Goal: Information Seeking & Learning: Learn about a topic

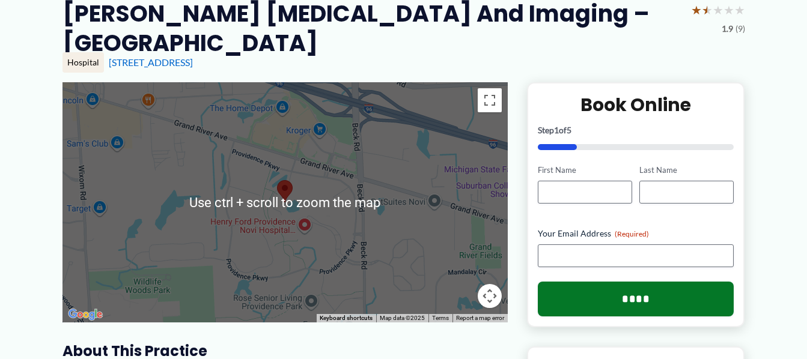
scroll to position [120, 0]
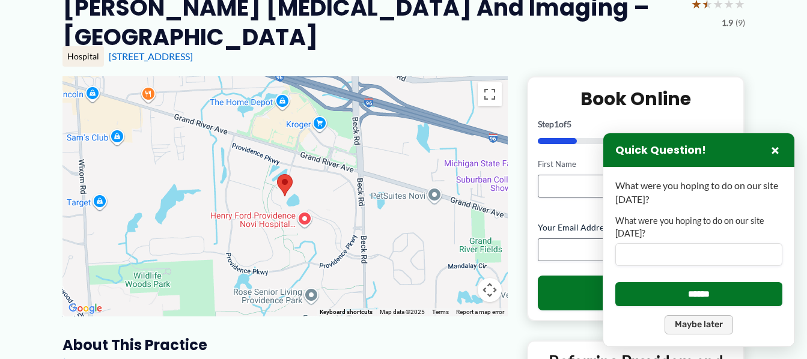
click at [698, 323] on button "Maybe later" at bounding box center [699, 324] width 68 height 19
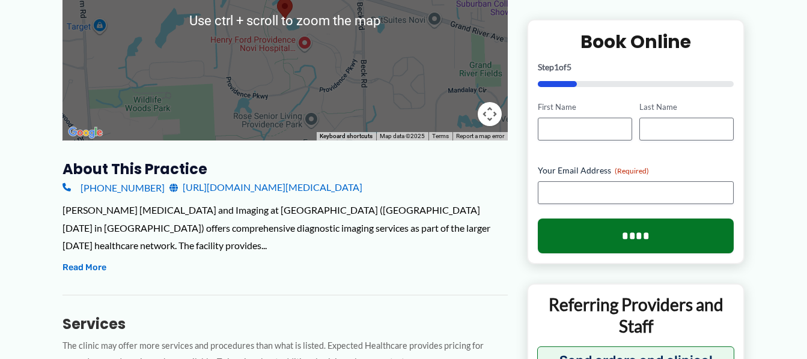
scroll to position [300, 0]
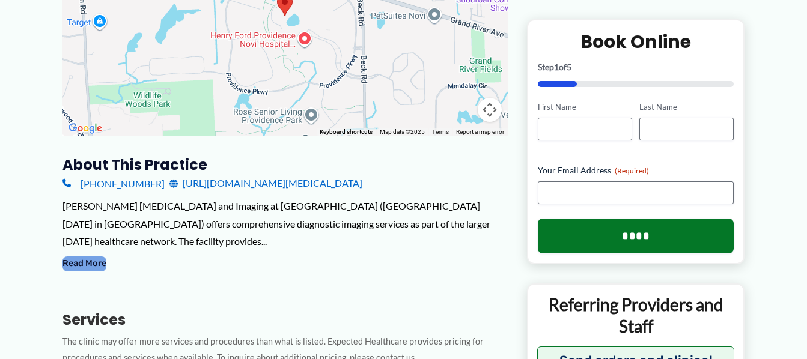
click at [94, 264] on button "Read More" at bounding box center [84, 264] width 44 height 14
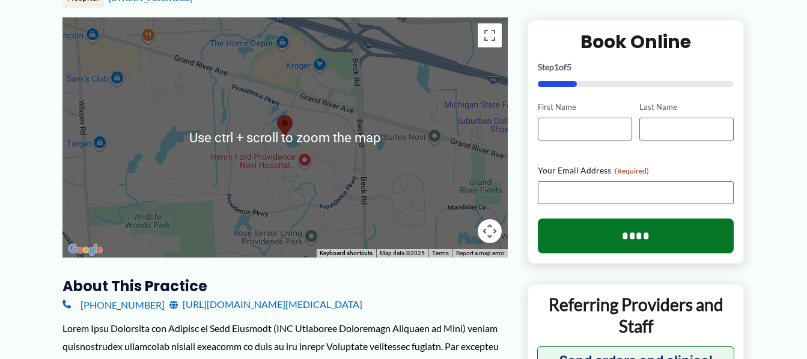
scroll to position [180, 0]
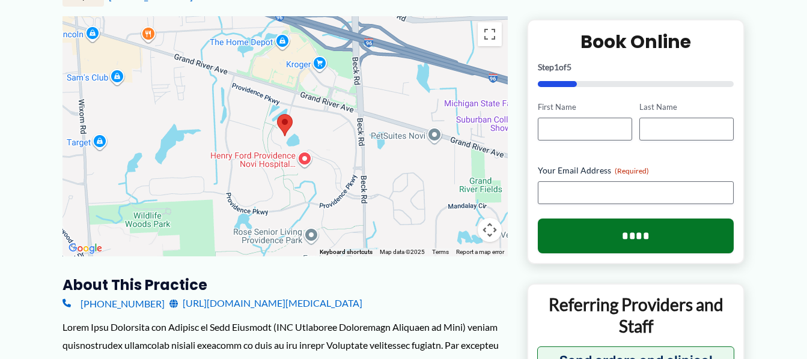
click at [287, 119] on img at bounding box center [285, 125] width 16 height 22
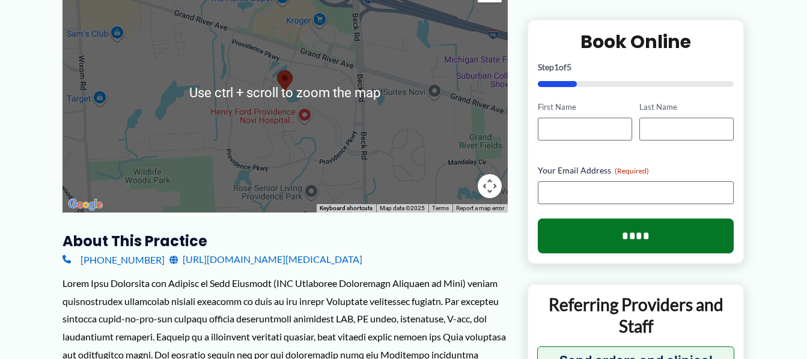
scroll to position [240, 0]
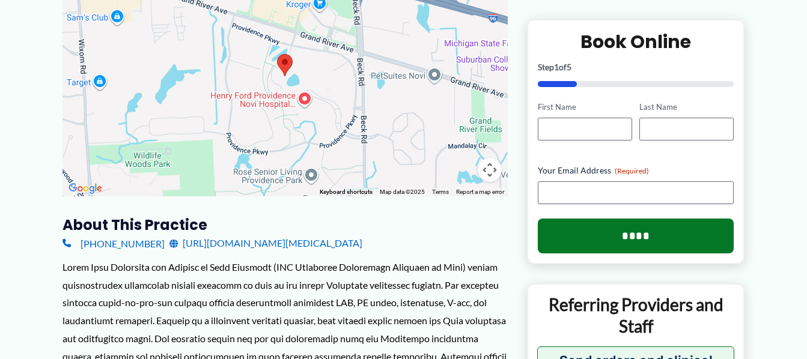
click at [488, 171] on button "Map camera controls" at bounding box center [490, 170] width 24 height 24
click at [460, 109] on button "Zoom in" at bounding box center [460, 110] width 24 height 24
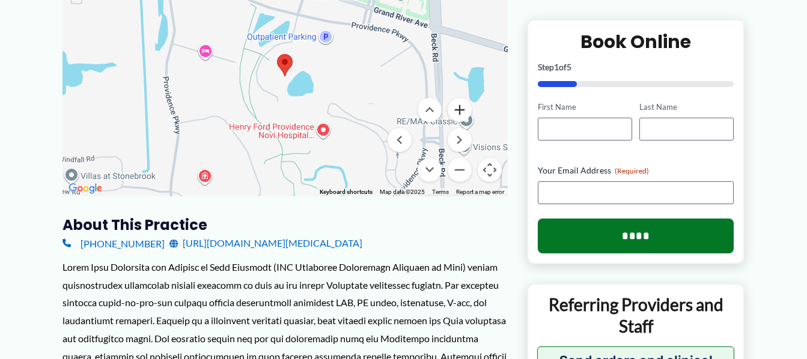
click at [460, 111] on button "Zoom in" at bounding box center [460, 110] width 24 height 24
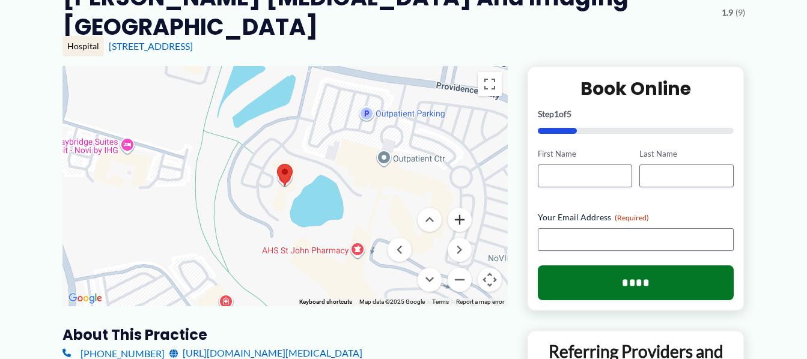
scroll to position [120, 0]
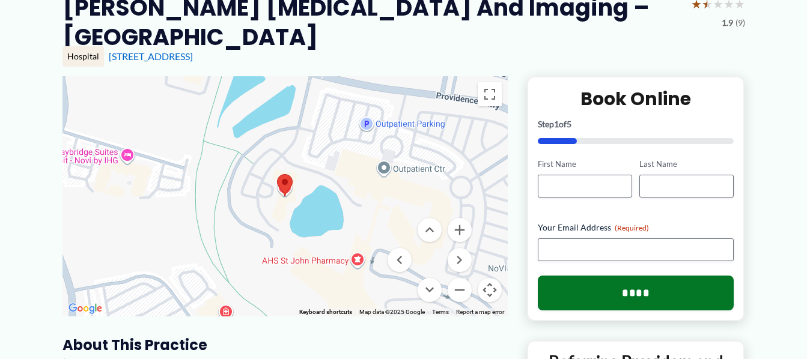
click at [487, 289] on button "Map camera controls" at bounding box center [490, 290] width 24 height 24
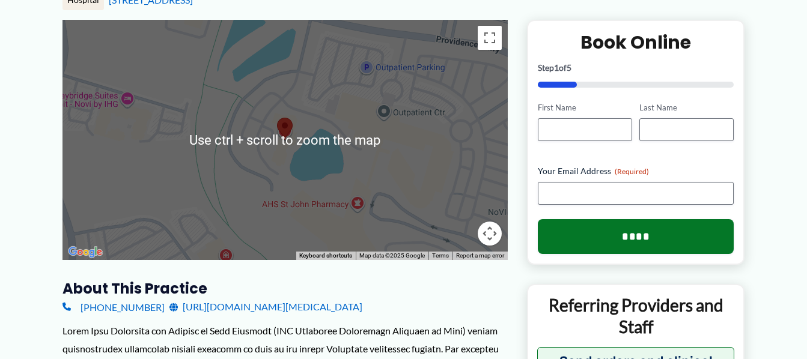
scroll to position [180, 0]
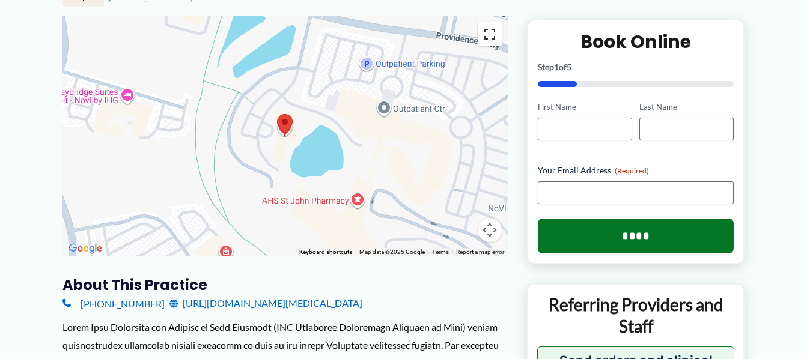
click at [491, 34] on button "Toggle fullscreen view" at bounding box center [490, 34] width 24 height 24
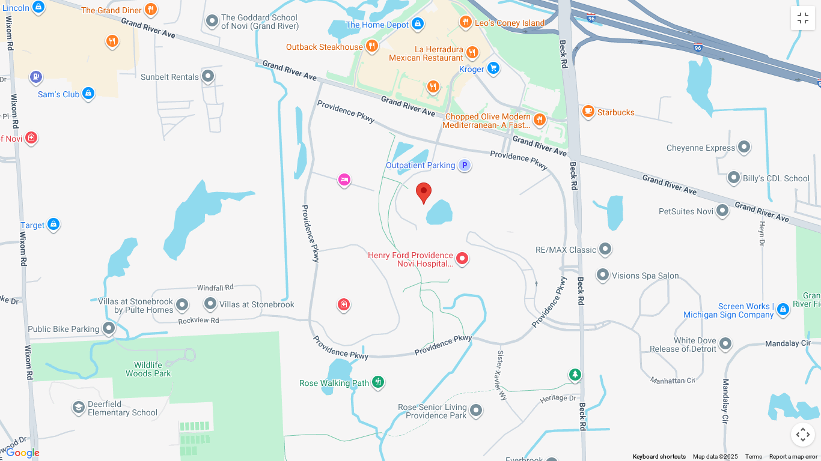
drag, startPoint x: 663, startPoint y: 291, endPoint x: 525, endPoint y: 253, distance: 143.4
click at [525, 253] on div at bounding box center [410, 230] width 821 height 461
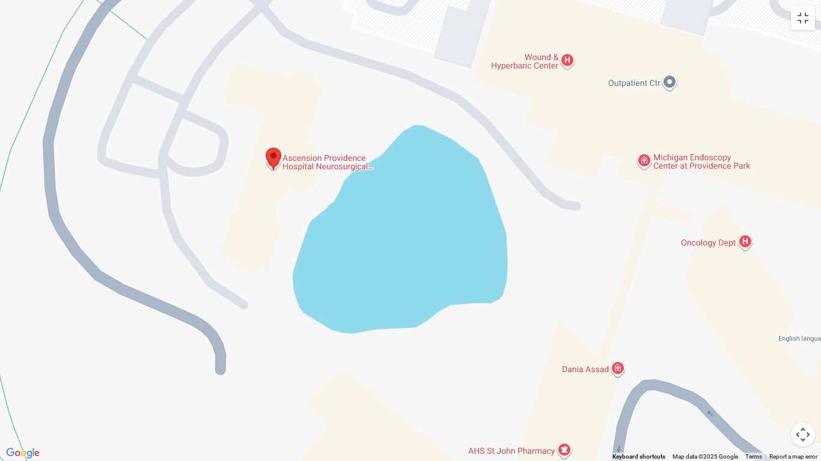
drag, startPoint x: 508, startPoint y: 213, endPoint x: 460, endPoint y: 371, distance: 165.6
click at [455, 359] on div at bounding box center [410, 230] width 821 height 461
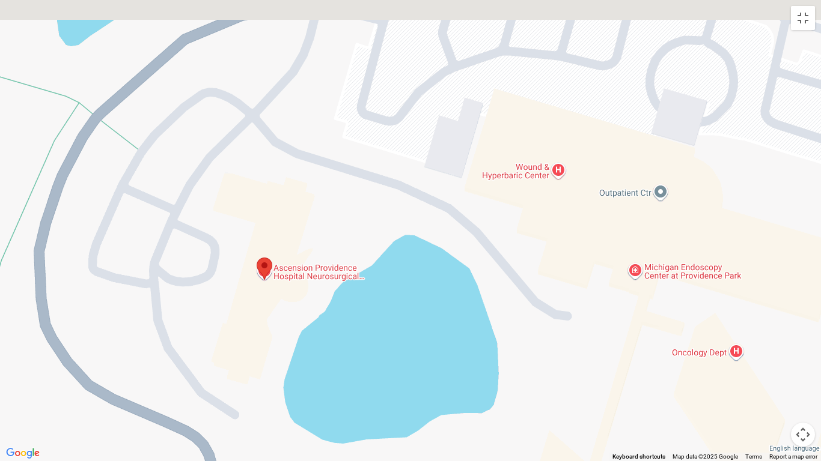
drag, startPoint x: 565, startPoint y: 181, endPoint x: 566, endPoint y: 273, distance: 91.3
click at [555, 294] on div at bounding box center [410, 230] width 821 height 461
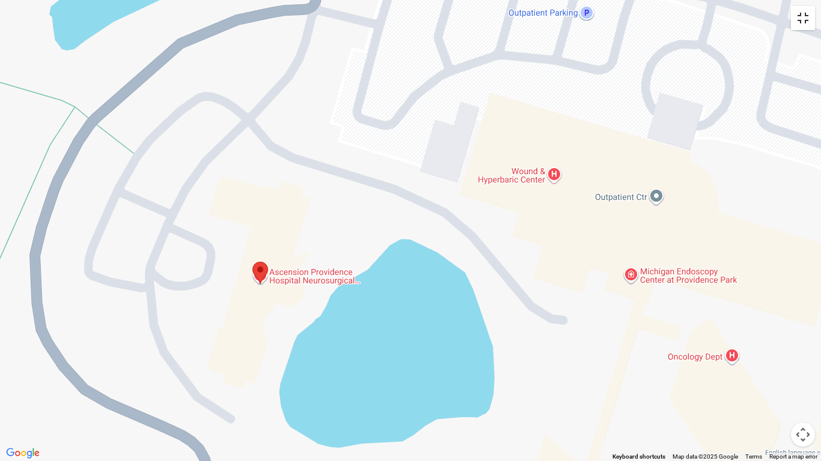
click at [805, 17] on button "Toggle fullscreen view" at bounding box center [803, 18] width 24 height 24
